Goal: Task Accomplishment & Management: Complete application form

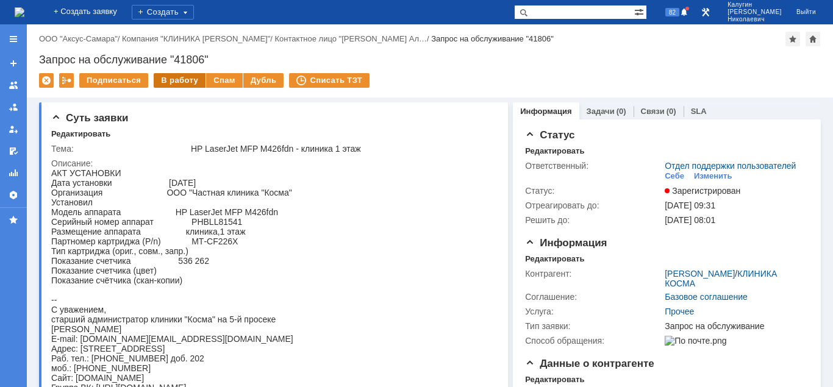
click at [170, 83] on div "В работу" at bounding box center [180, 80] width 52 height 15
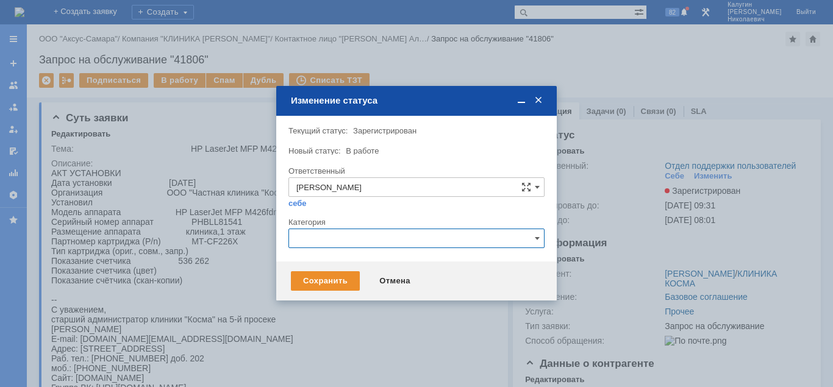
click at [360, 240] on input "text" at bounding box center [417, 239] width 256 height 20
click at [545, 184] on div "Внимание! Текущий статус: Зарегистрирован Зарегистрирован Новый статус: В работ…" at bounding box center [416, 189] width 281 height 146
click at [332, 284] on div "Сохранить" at bounding box center [325, 281] width 69 height 20
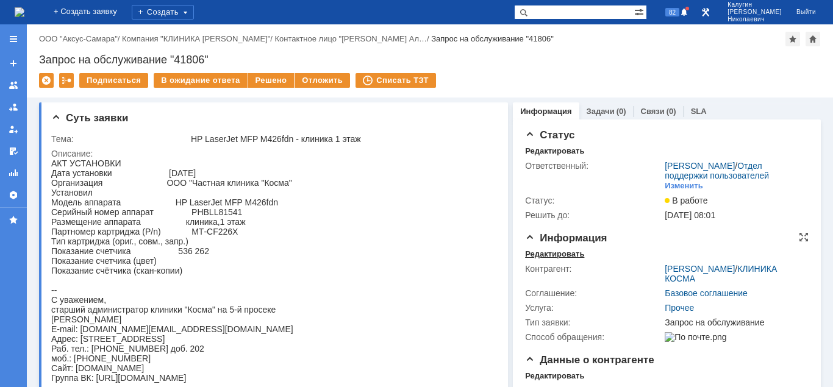
click at [542, 251] on div "Редактировать" at bounding box center [554, 254] width 59 height 10
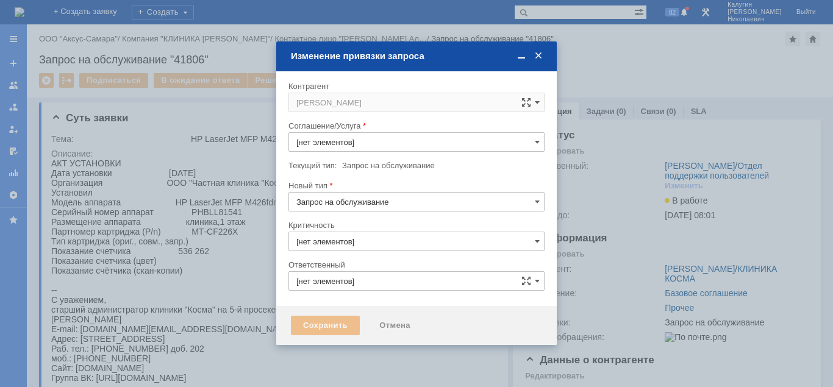
type input "Прочее"
type input "3. Низкая"
type input "[не указано]"
type input "[PERSON_NAME]"
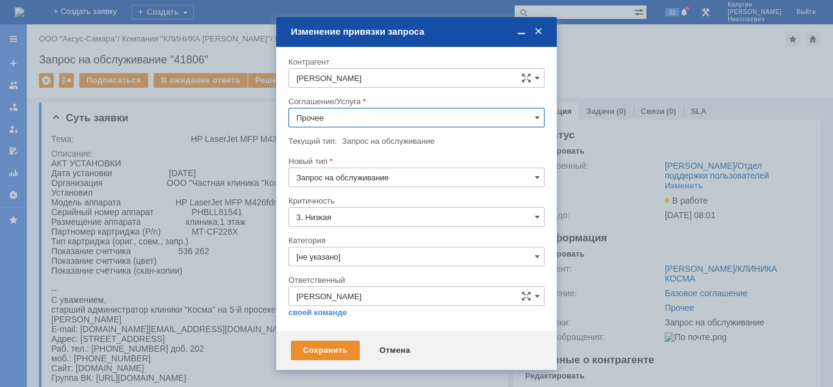
click at [358, 120] on input "Прочее" at bounding box center [417, 118] width 256 height 20
click at [392, 176] on span "ПТ_Замена расходных материалов / ресурсных деталей" at bounding box center [416, 172] width 240 height 10
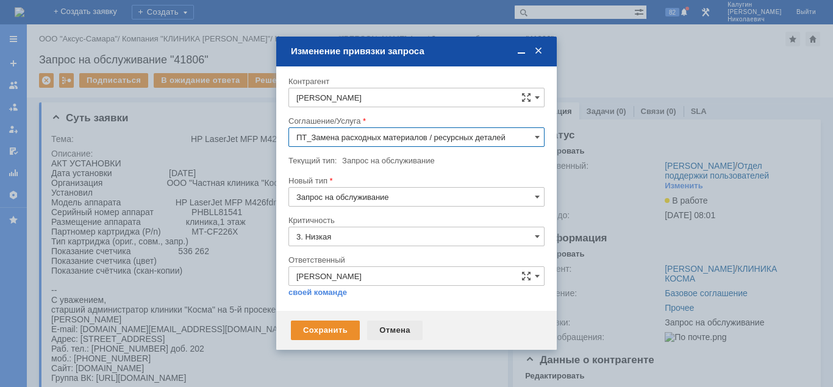
type input "ПТ_Замена расходных материалов / ресурсных деталей"
click at [334, 332] on div "Сохранить" at bounding box center [325, 331] width 69 height 20
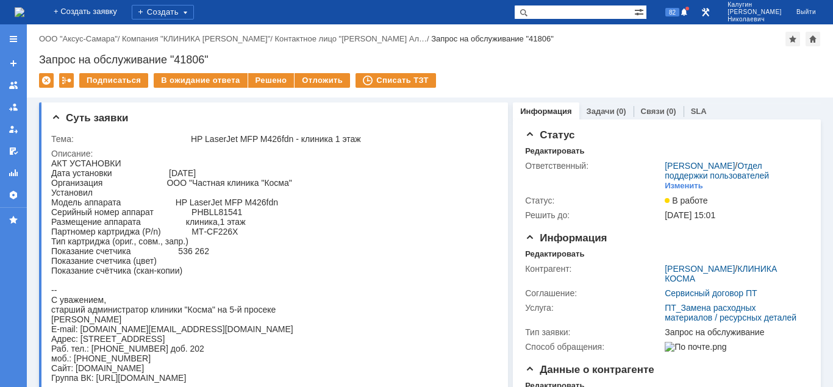
scroll to position [0, 0]
drag, startPoint x: 189, startPoint y: 259, endPoint x: 222, endPoint y: 260, distance: 33.0
click at [222, 260] on div "АКТ УСТАНОВКИ Дата установки 16.09.2025 Организация ООО "Частная клиника "Косма…" at bounding box center [172, 271] width 242 height 224
copy div "536 262"
drag, startPoint x: 171, startPoint y: 57, endPoint x: 212, endPoint y: 60, distance: 40.4
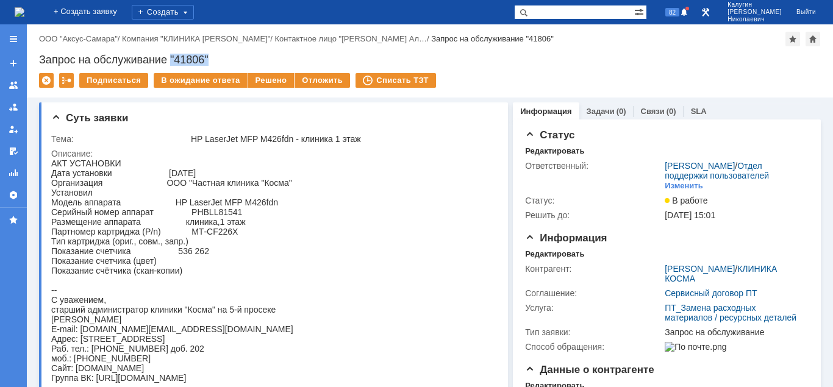
click at [212, 60] on div "Запрос на обслуживание "41806"" at bounding box center [430, 60] width 782 height 12
copy div ""41806""
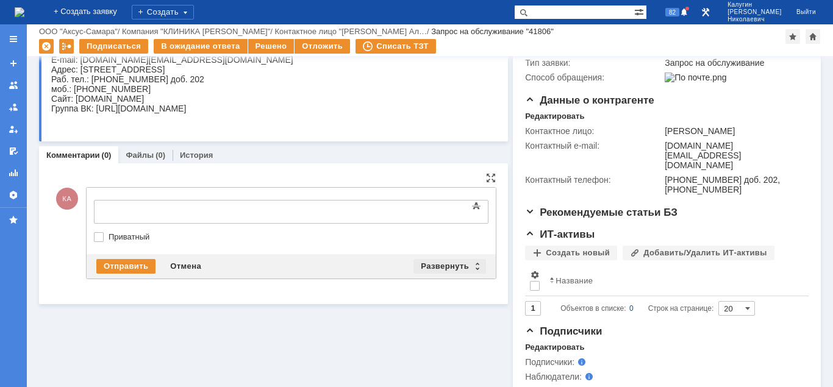
click at [454, 264] on div "Развернуть" at bounding box center [450, 266] width 73 height 15
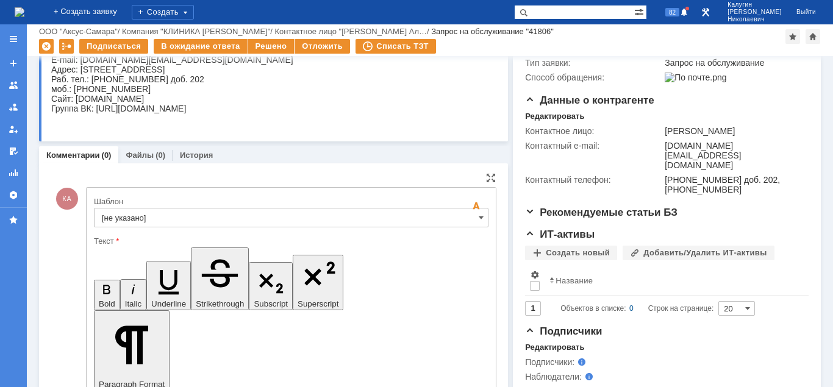
click at [217, 218] on input "[не указано]" at bounding box center [291, 218] width 395 height 20
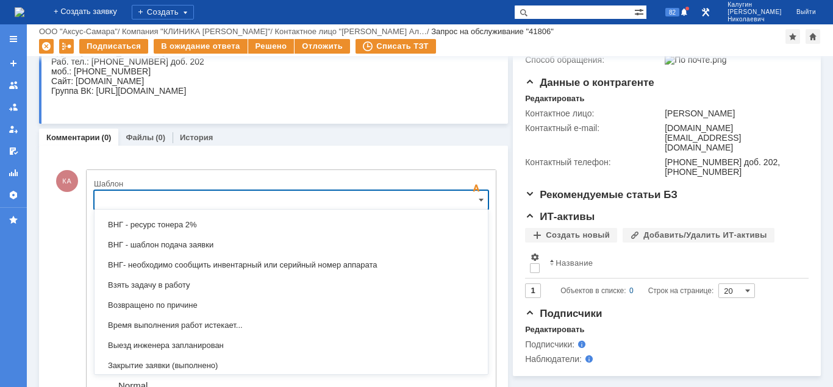
scroll to position [482, 0]
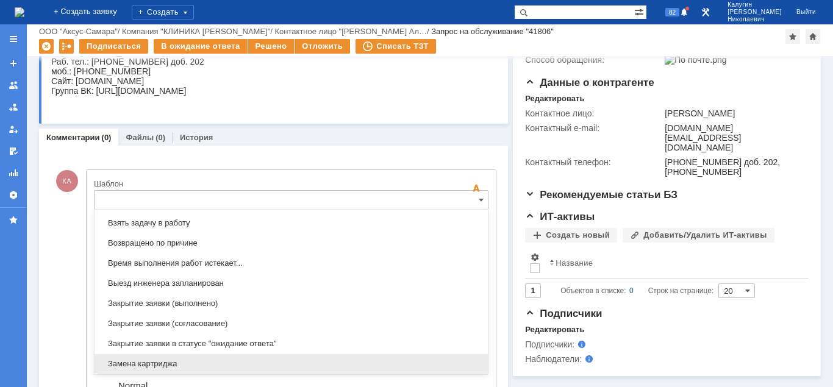
drag, startPoint x: 159, startPoint y: 368, endPoint x: 131, endPoint y: 82, distance: 286.8
click at [159, 368] on span "Замена картриджа" at bounding box center [291, 364] width 379 height 10
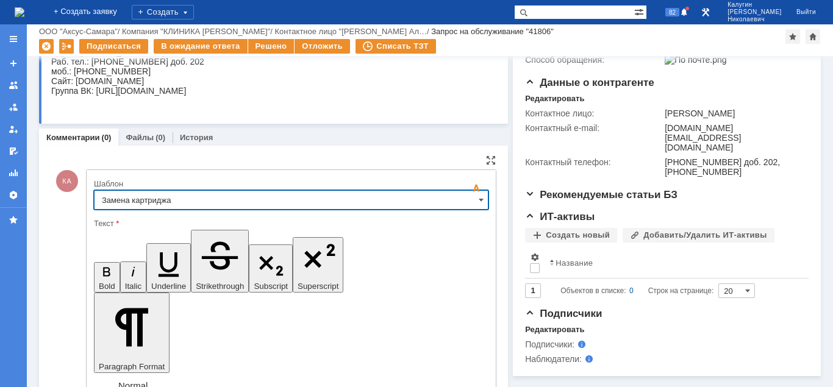
type input "Замена картриджа"
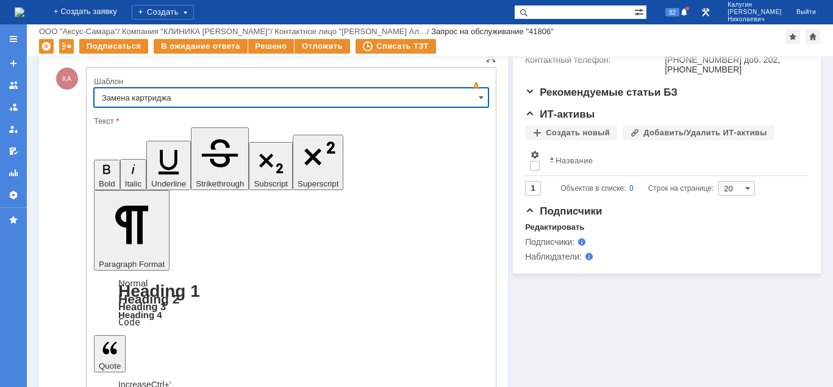
scroll to position [370, 0]
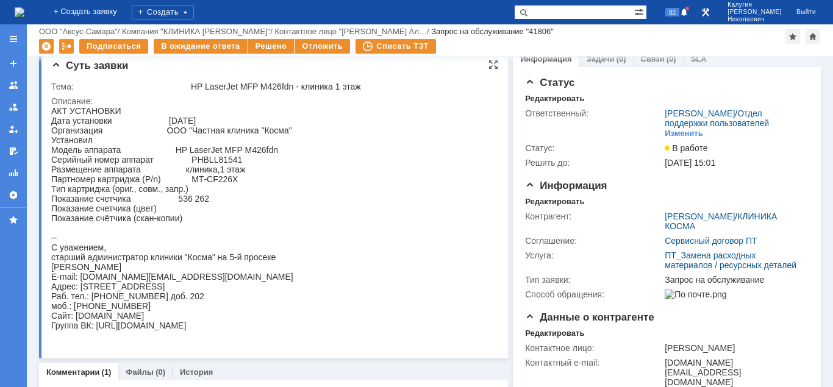
scroll to position [0, 0]
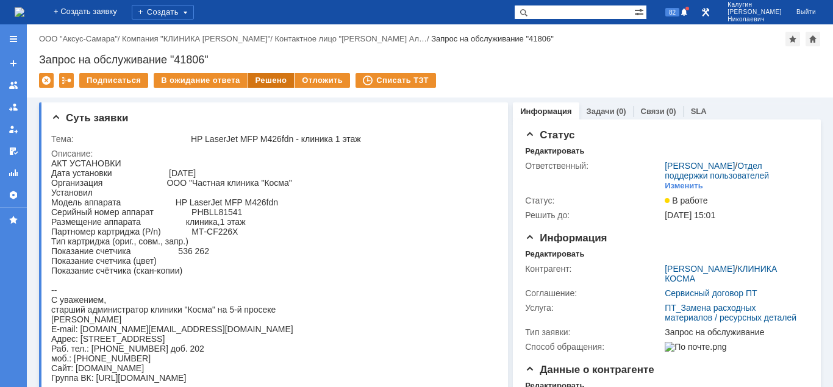
click at [268, 83] on div "Решено" at bounding box center [271, 80] width 46 height 15
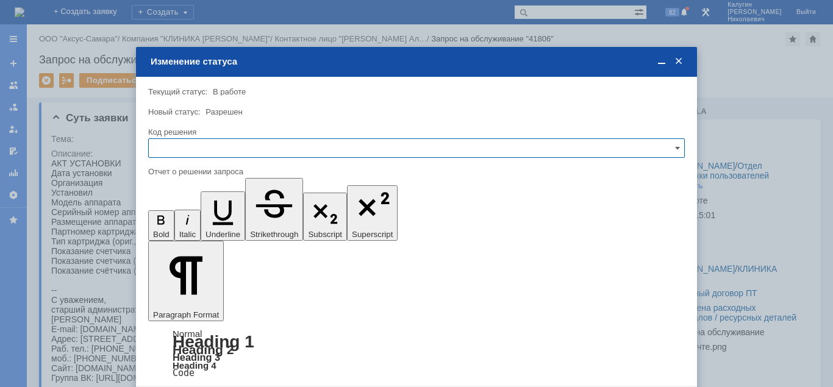
click at [206, 154] on input "text" at bounding box center [416, 148] width 537 height 20
click at [190, 218] on div "Отклонено" at bounding box center [417, 211] width 536 height 20
click at [211, 152] on input "Отклонено" at bounding box center [416, 148] width 537 height 20
click at [191, 229] on span "Решено" at bounding box center [416, 231] width 521 height 10
type input "Решено"
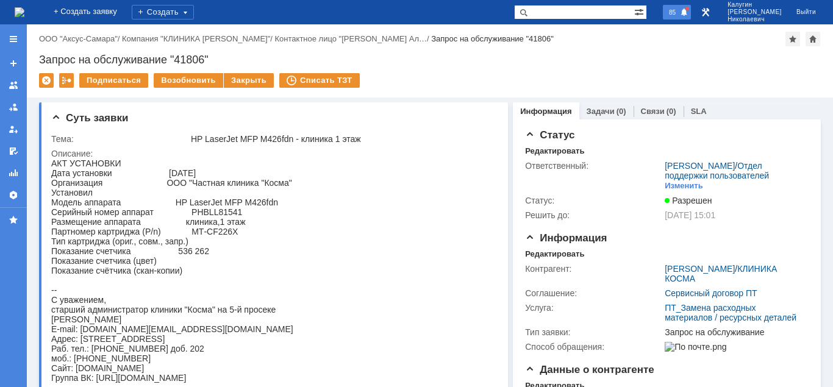
click at [679, 14] on span "85" at bounding box center [672, 12] width 14 height 9
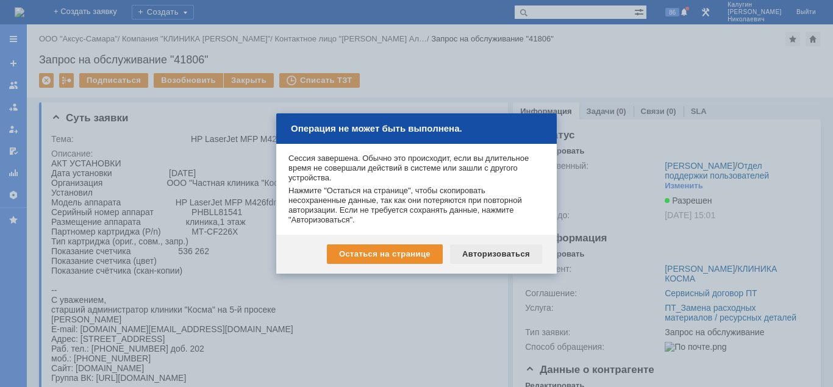
click at [487, 260] on div "Авторизоваться" at bounding box center [496, 255] width 92 height 20
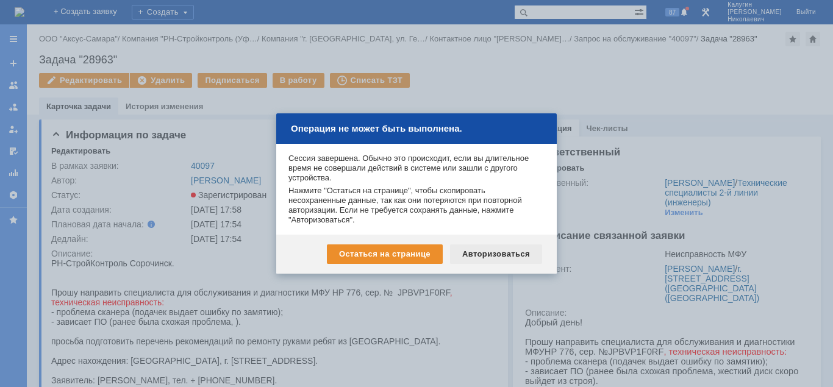
click at [483, 254] on div "Авторизоваться" at bounding box center [496, 255] width 92 height 20
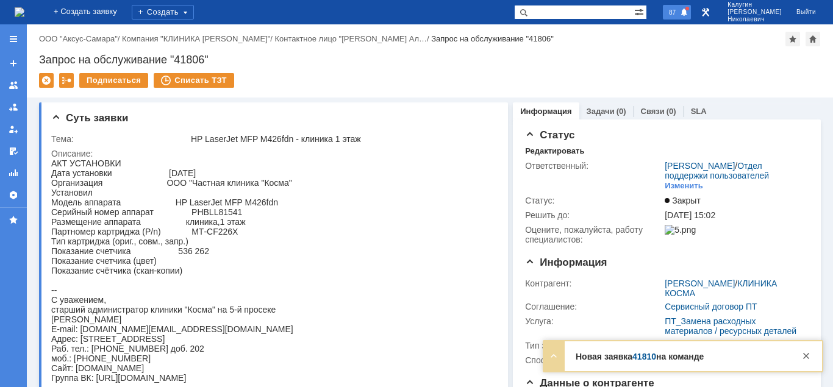
click at [679, 9] on span "87" at bounding box center [672, 12] width 14 height 9
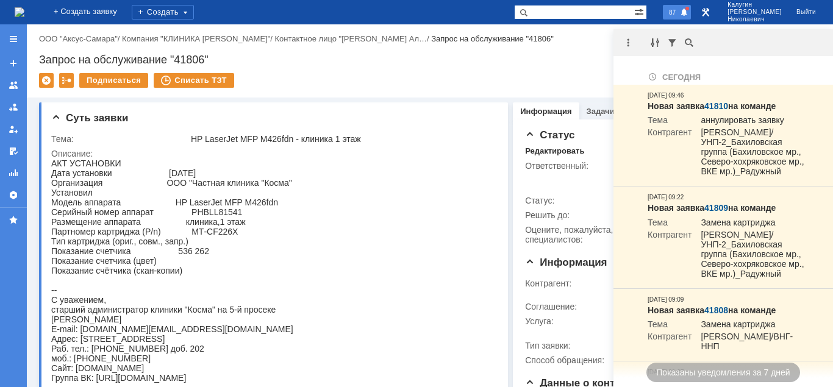
click at [679, 12] on span "87" at bounding box center [672, 12] width 14 height 9
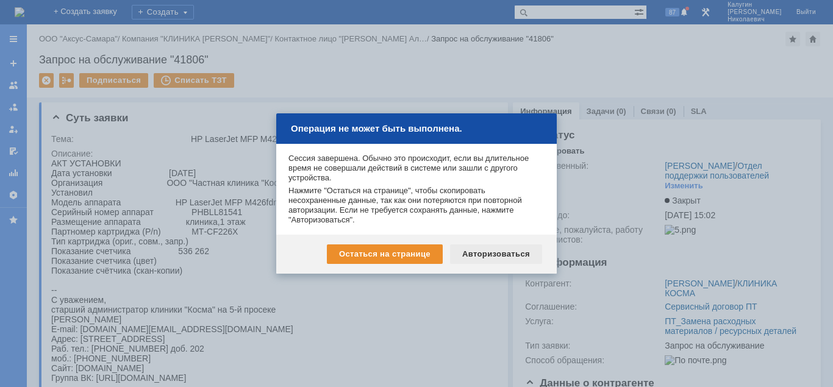
drag, startPoint x: 473, startPoint y: 253, endPoint x: 415, endPoint y: 93, distance: 170.0
click at [473, 253] on div "Авторизоваться" at bounding box center [496, 255] width 92 height 20
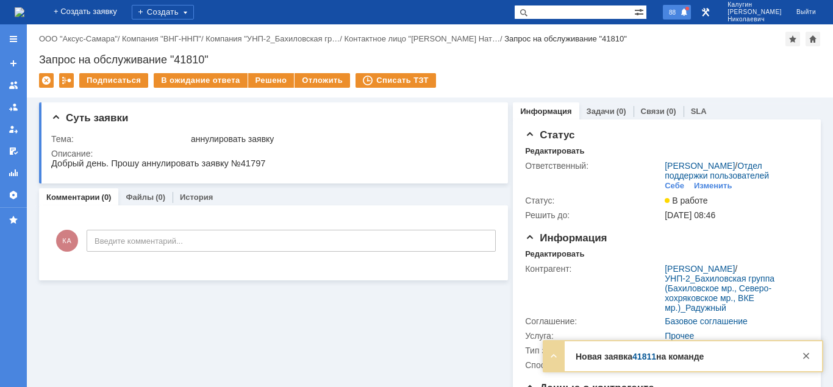
click at [679, 11] on span "88" at bounding box center [672, 12] width 14 height 9
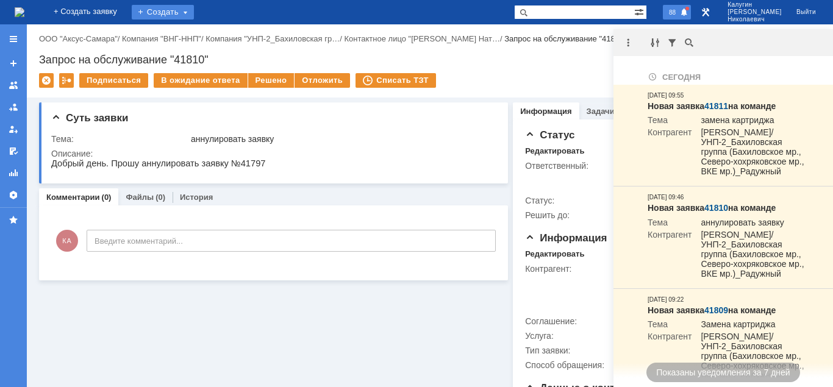
click at [193, 8] on div "Создать" at bounding box center [163, 12] width 62 height 15
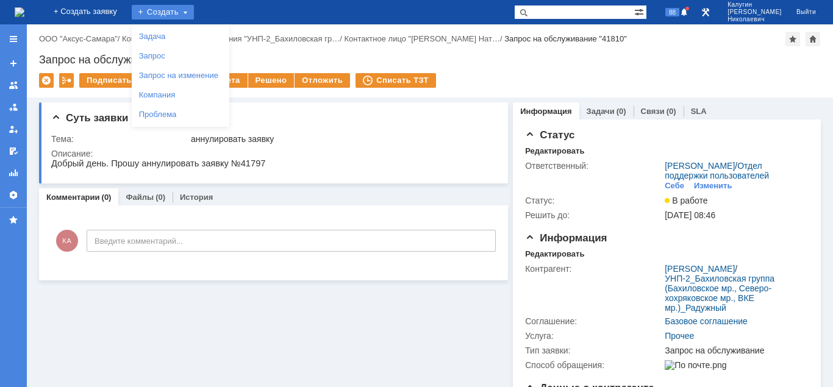
click at [190, 27] on div "Задача" at bounding box center [181, 37] width 98 height 20
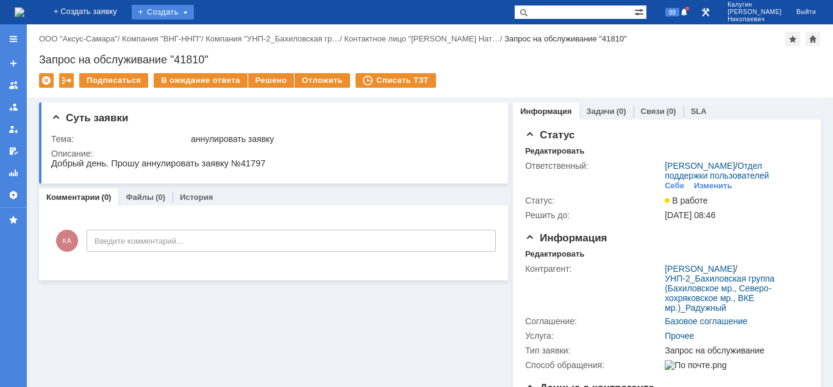
click at [188, 10] on div "Создать" at bounding box center [163, 12] width 62 height 15
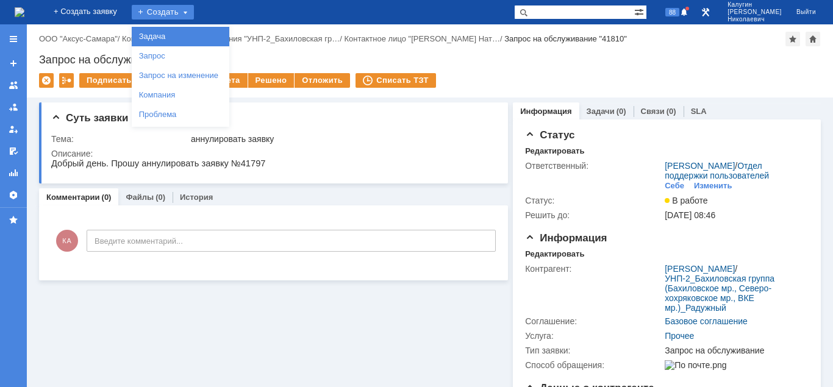
click at [190, 34] on link "Задача" at bounding box center [180, 36] width 93 height 15
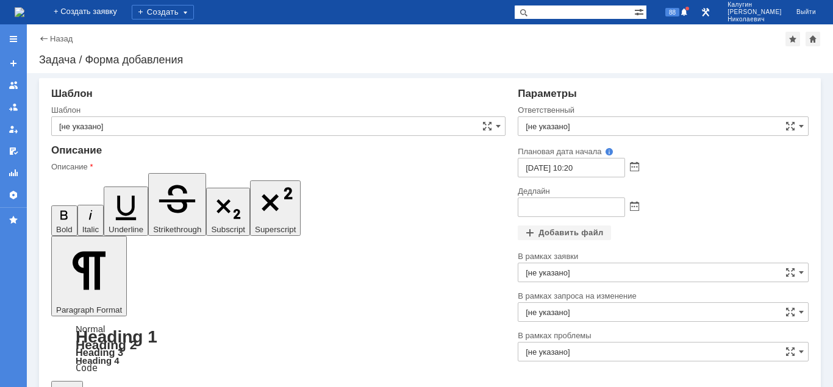
drag, startPoint x: 82, startPoint y: 2913, endPoint x: 99, endPoint y: 2913, distance: 16.5
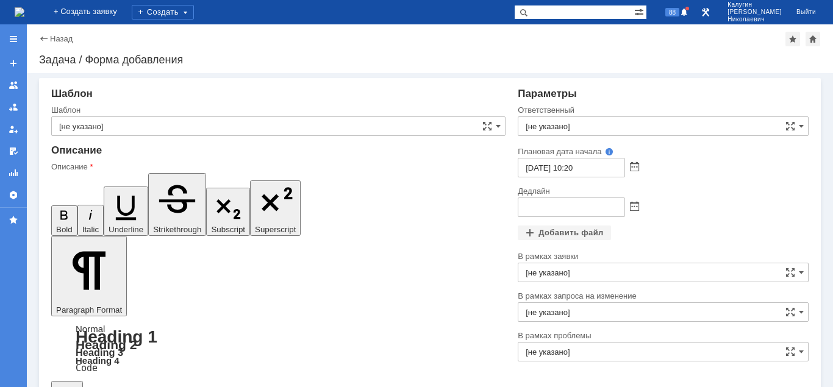
drag, startPoint x: 62, startPoint y: 2947, endPoint x: 66, endPoint y: 2969, distance: 21.7
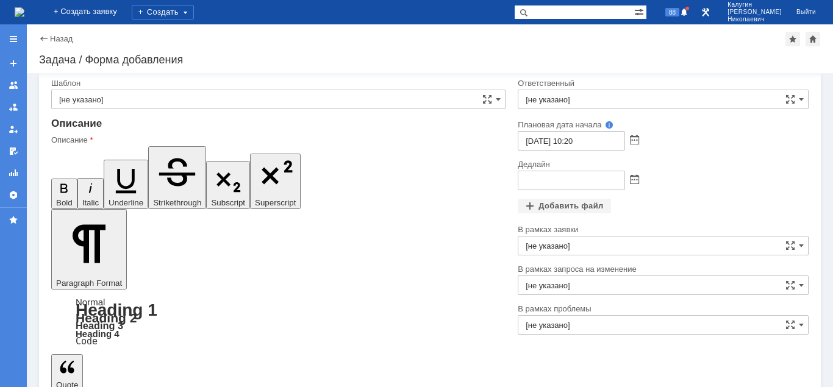
click at [573, 104] on input "[не указано]" at bounding box center [663, 100] width 291 height 20
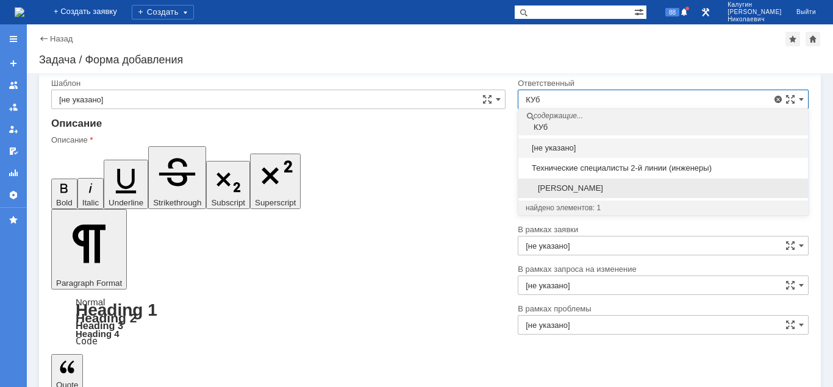
click at [588, 184] on span "[PERSON_NAME]" at bounding box center [663, 189] width 275 height 10
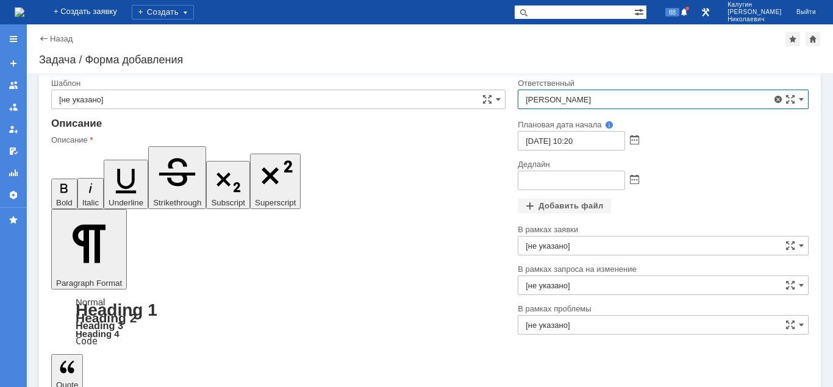
type input "[PERSON_NAME]"
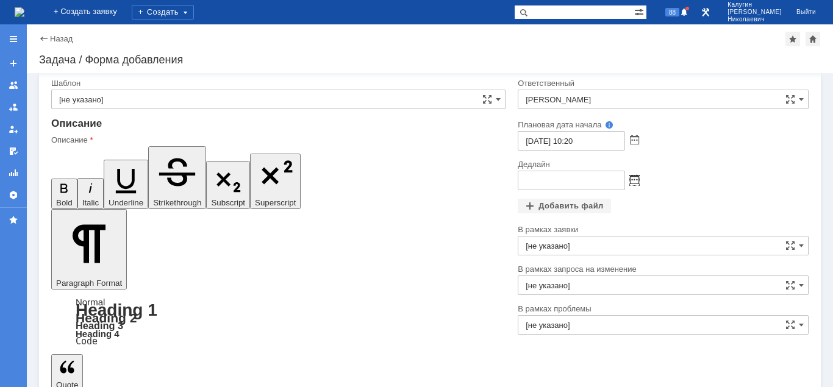
click at [634, 182] on span at bounding box center [634, 181] width 9 height 10
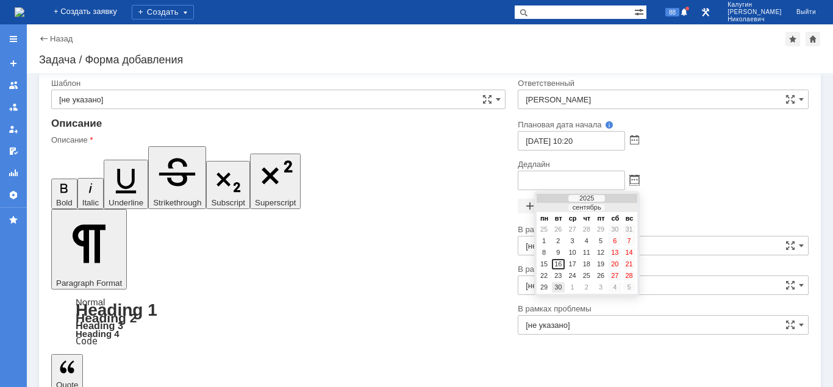
click at [555, 288] on div "30" at bounding box center [558, 287] width 12 height 10
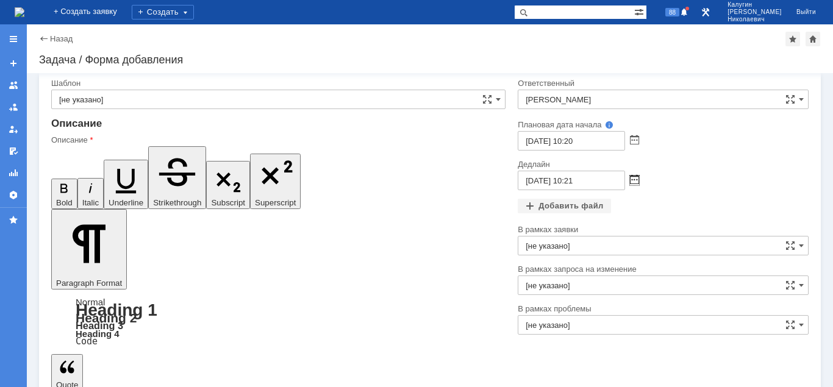
click at [637, 179] on span at bounding box center [634, 181] width 9 height 10
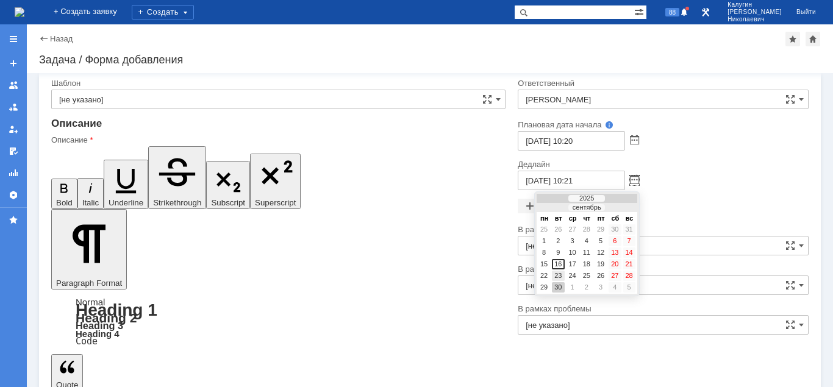
click at [560, 274] on div "23" at bounding box center [558, 276] width 12 height 10
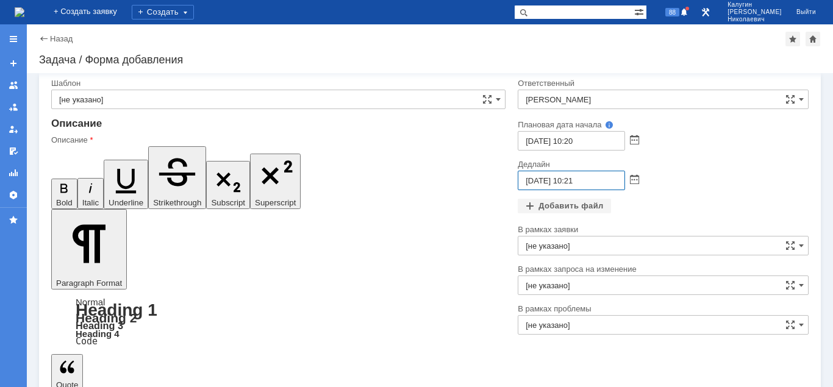
click at [572, 180] on input "23.09.2025 10:21" at bounding box center [571, 181] width 107 height 20
type input "23.09.2025 16:21"
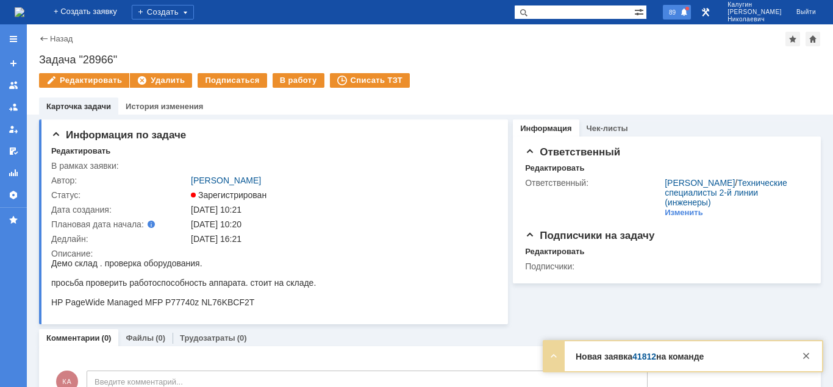
click at [679, 11] on span "89" at bounding box center [672, 12] width 14 height 9
